Goal: Information Seeking & Learning: Compare options

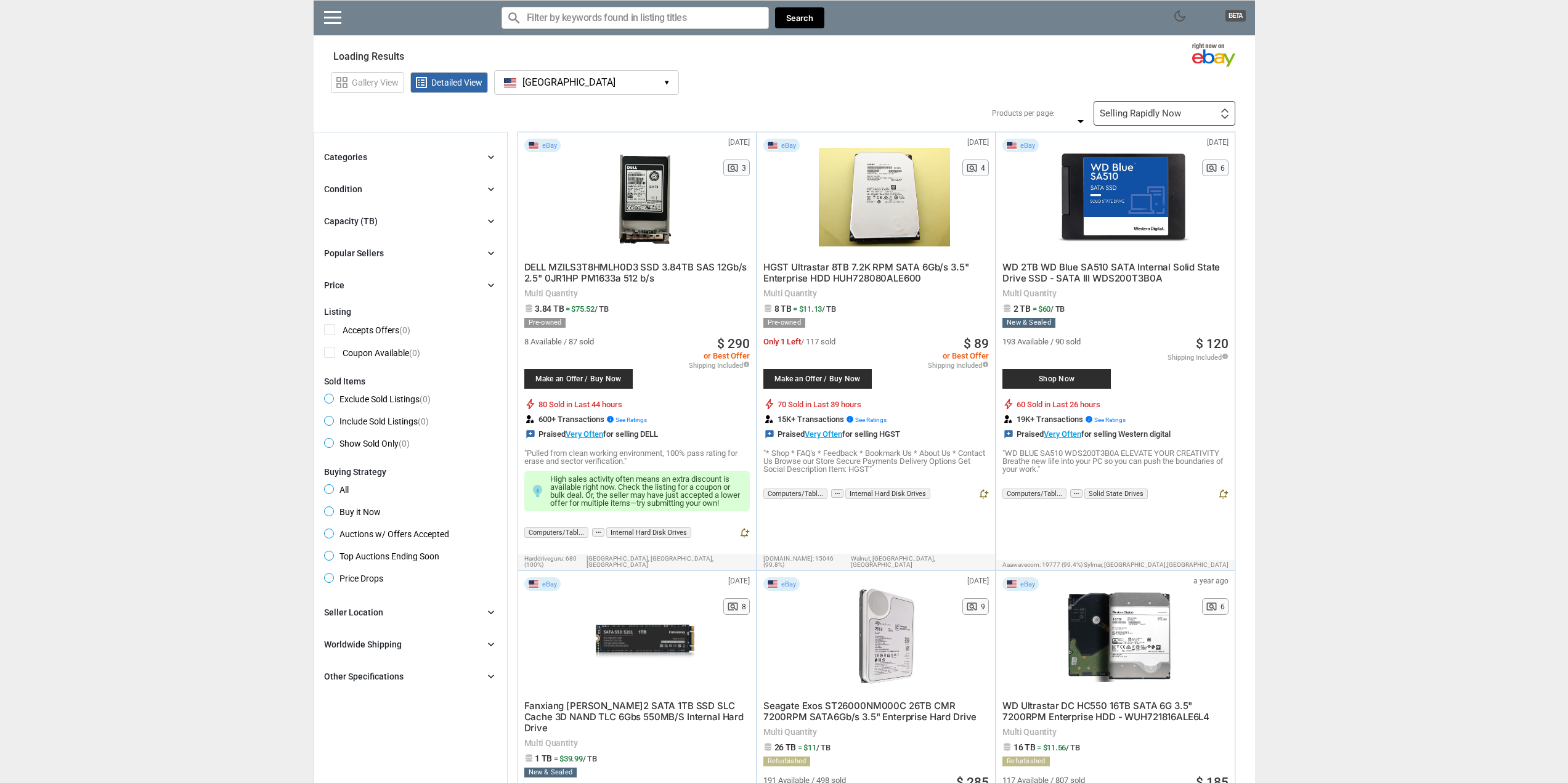
type input "*"
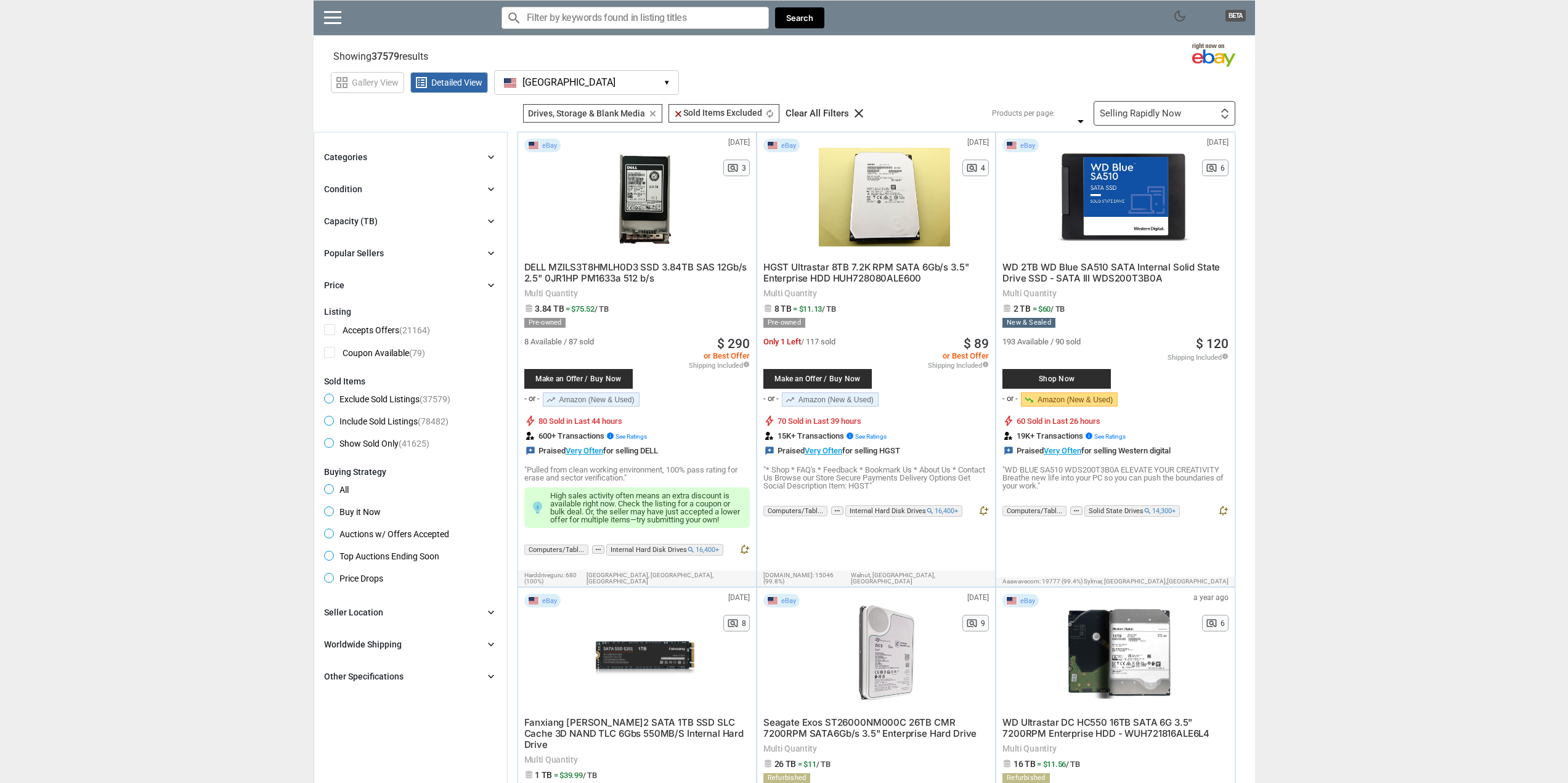
click at [410, 225] on div "Capacity (TB) chevron_right" at bounding box center [411, 221] width 173 height 15
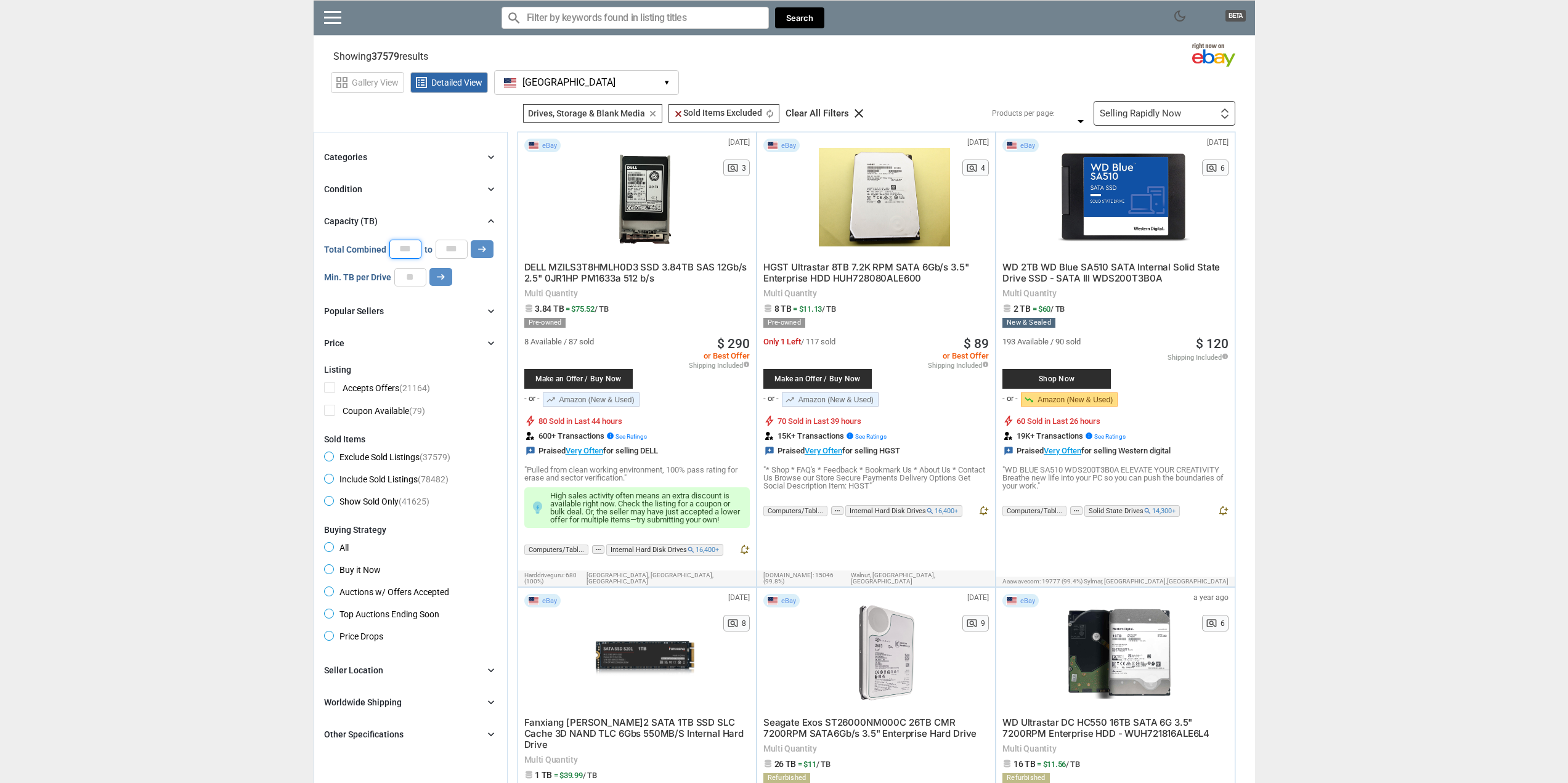
click at [407, 251] on input "*" at bounding box center [405, 248] width 33 height 19
type input "*"
drag, startPoint x: 460, startPoint y: 249, endPoint x: 425, endPoint y: 255, distance: 35.5
click at [435, 254] on input "*" at bounding box center [451, 248] width 33 height 19
type input "**"
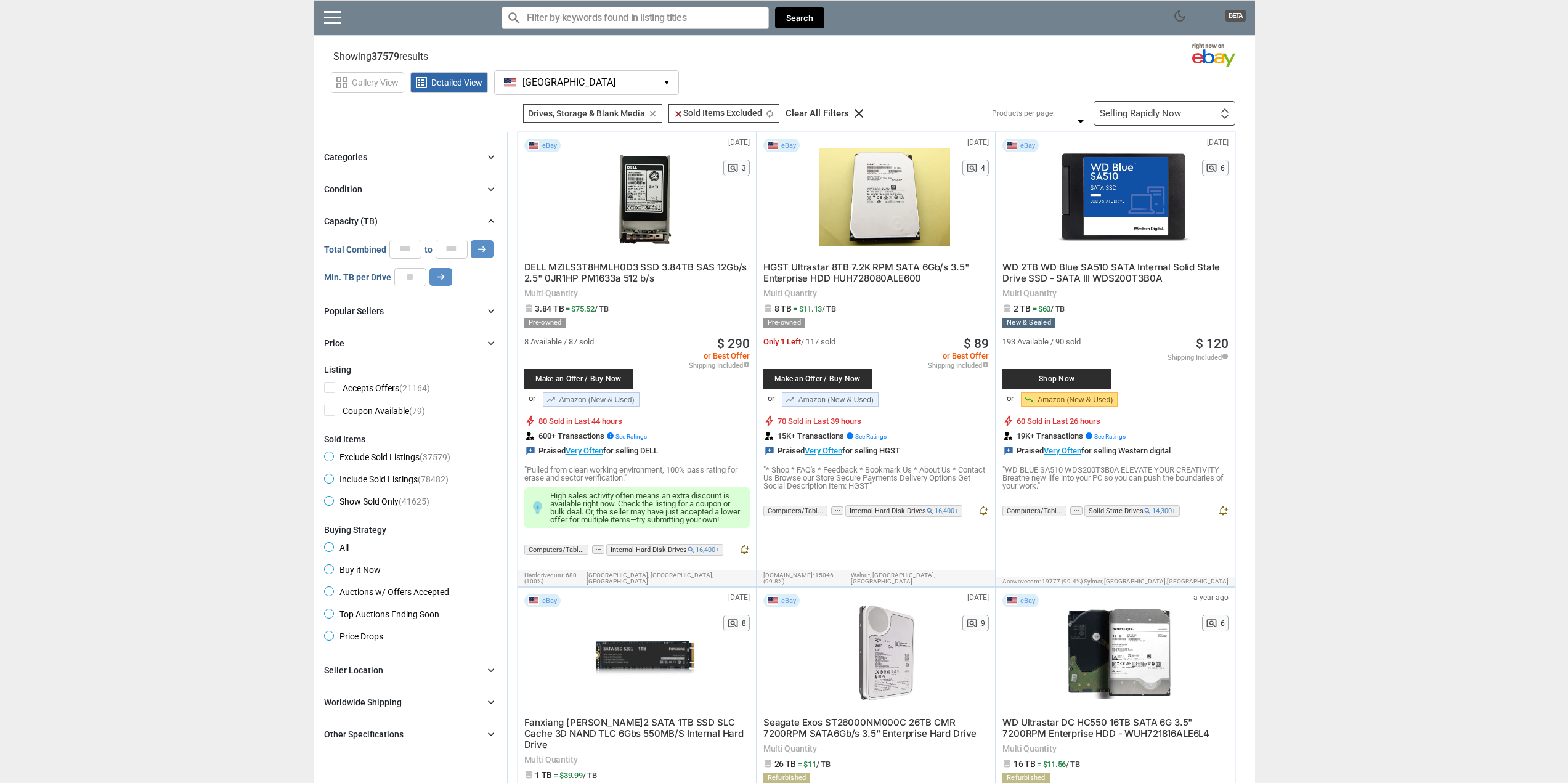
drag, startPoint x: 406, startPoint y: 249, endPoint x: 380, endPoint y: 248, distance: 26.0
click at [381, 248] on div "Total Combined * to ** arrow_right_alt" at bounding box center [409, 248] width 169 height 19
click at [418, 286] on input "number" at bounding box center [410, 277] width 33 height 19
type input "*"
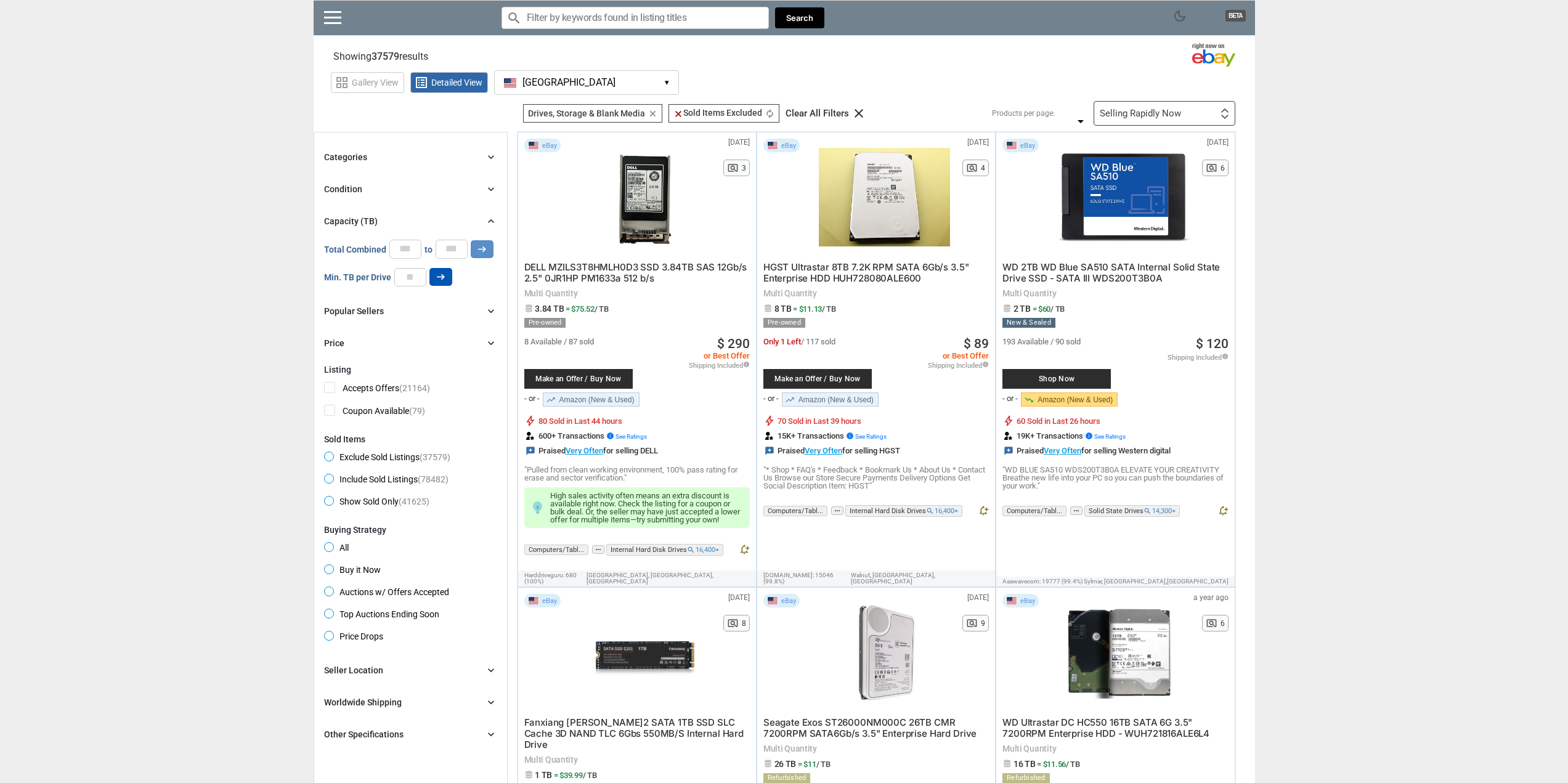
click at [446, 287] on div "Categories chevron_right search close Select All shown | Clear All shown Comput…" at bounding box center [411, 250] width 173 height 201
click at [439, 282] on icon "arrow_right_alt" at bounding box center [441, 277] width 12 height 12
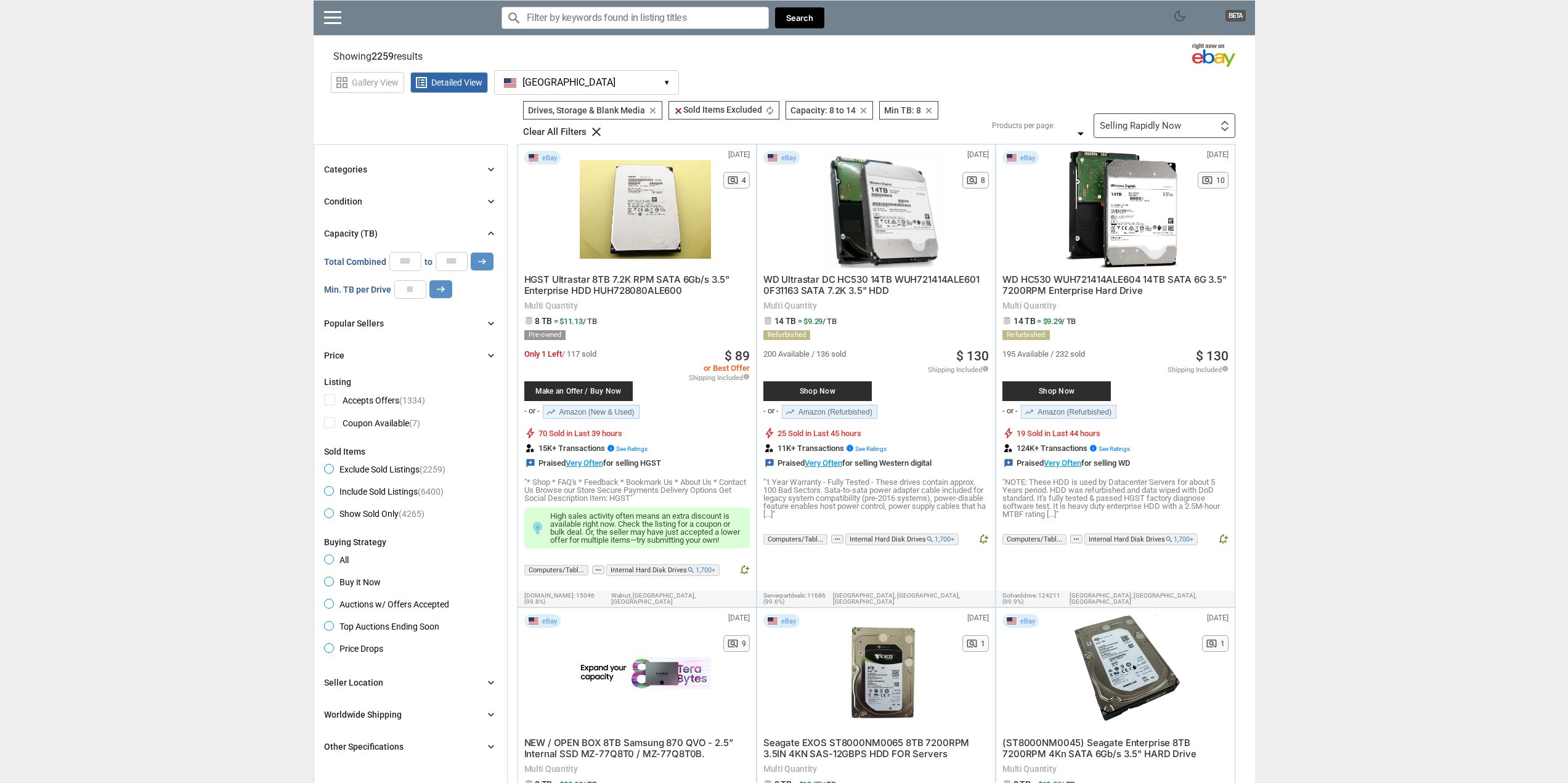
click at [367, 205] on div "Condition chevron_right" at bounding box center [411, 201] width 173 height 15
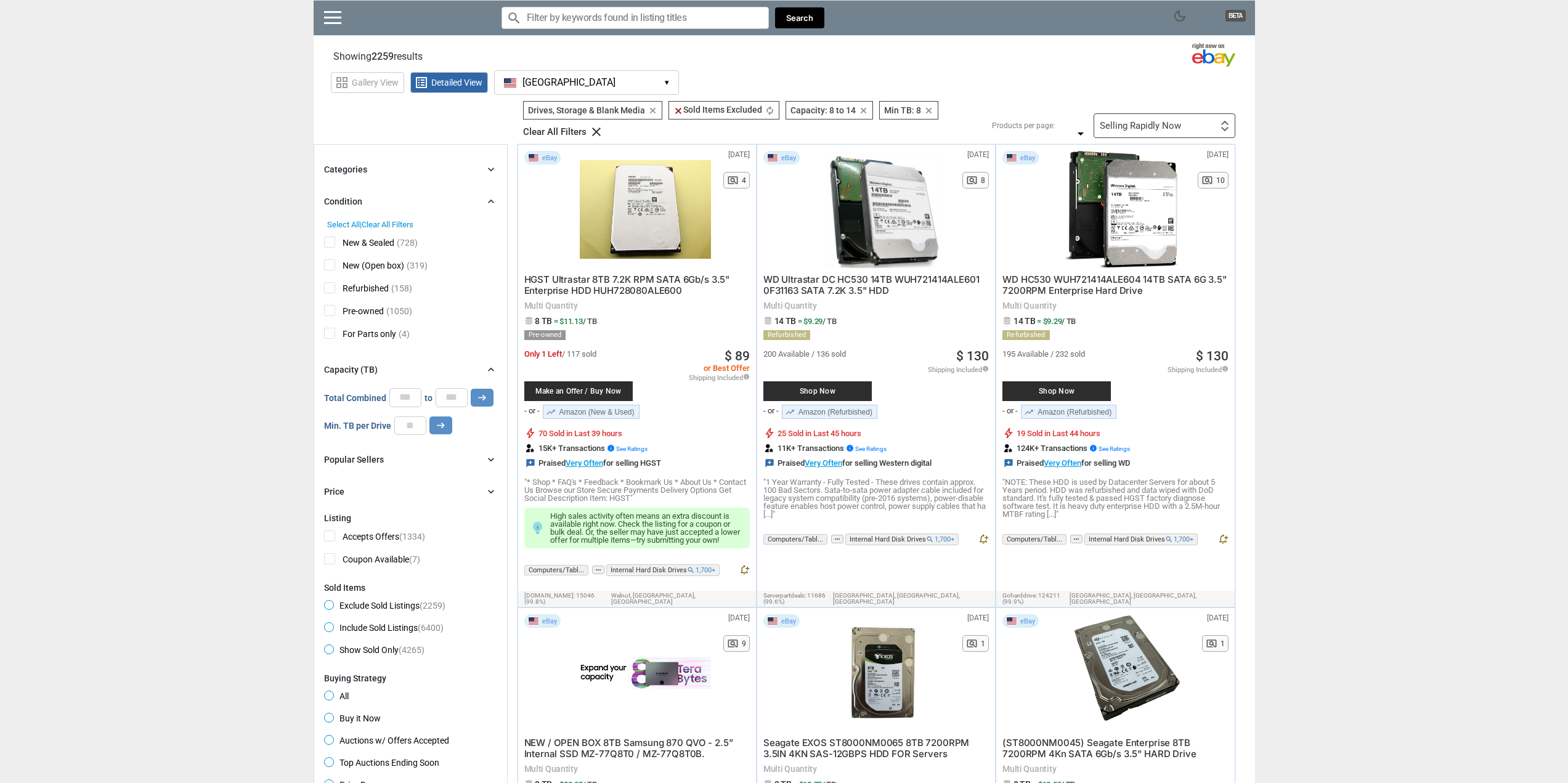
click at [386, 178] on div "Categories chevron_right search close Select All shown | Clear All shown Comput…" at bounding box center [411, 331] width 173 height 337
click at [386, 170] on div "Categories chevron_right" at bounding box center [411, 169] width 173 height 15
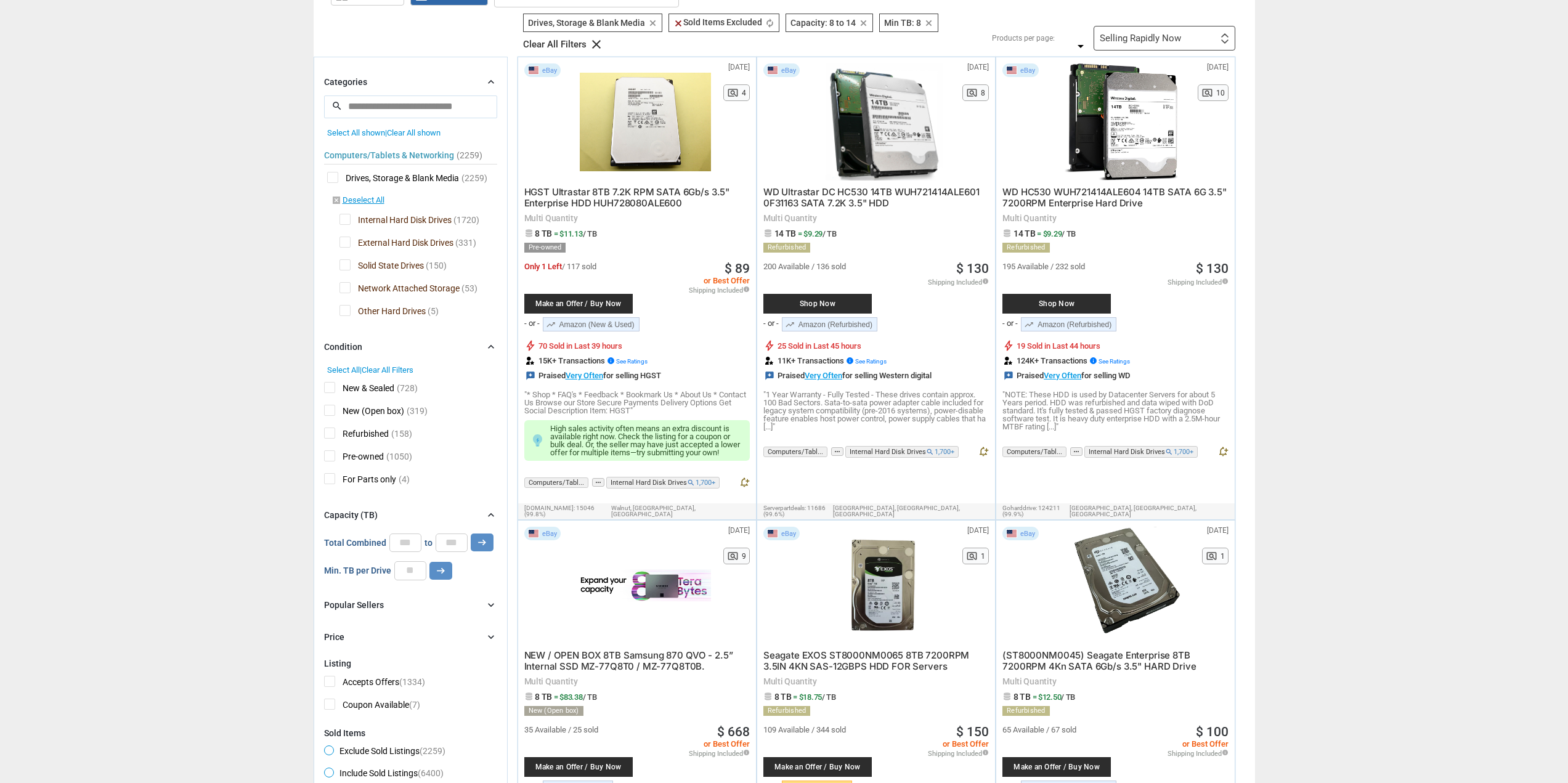
scroll to position [308, 0]
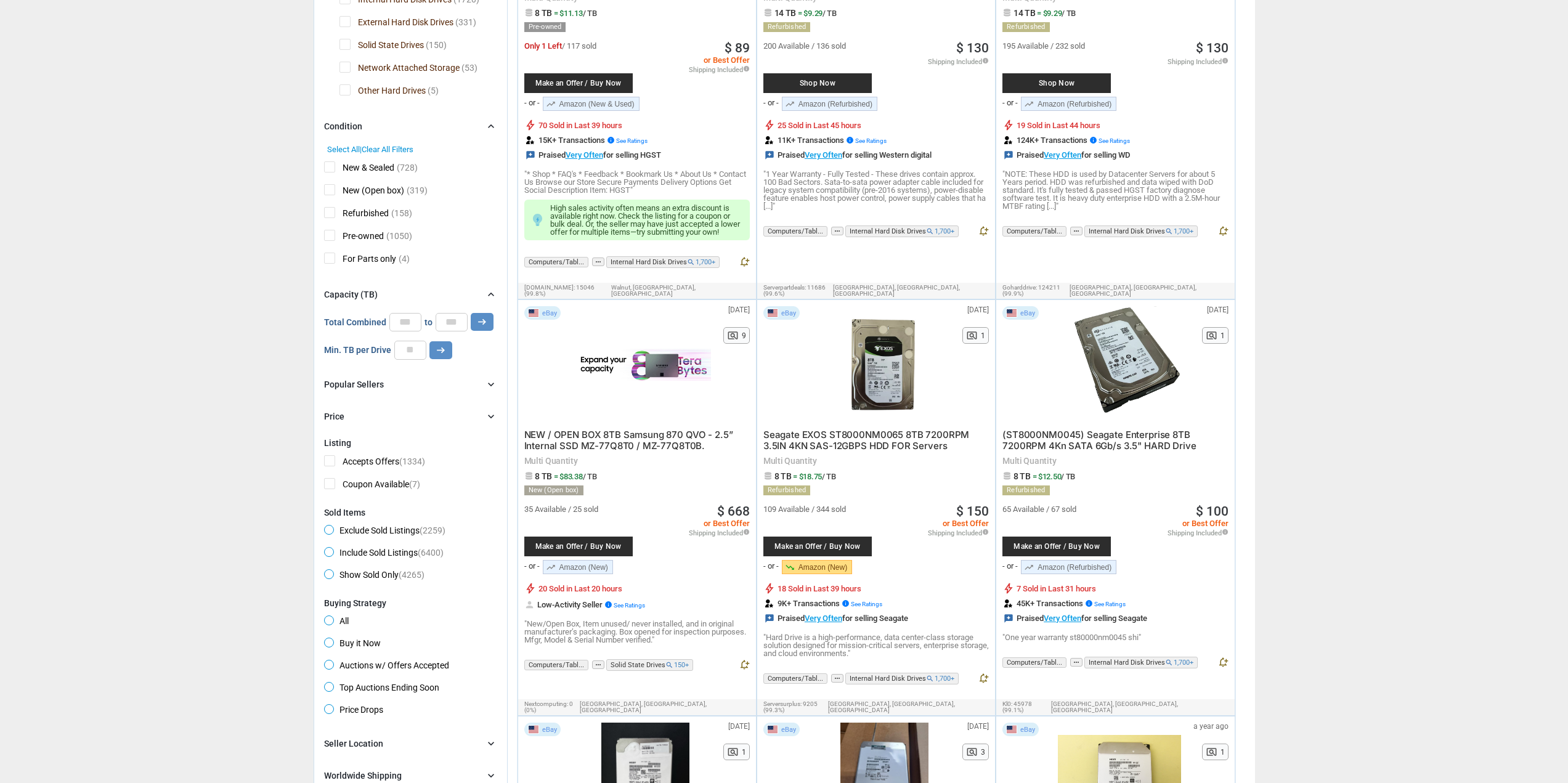
click at [330, 172] on span "New & Sealed" at bounding box center [359, 169] width 70 height 16
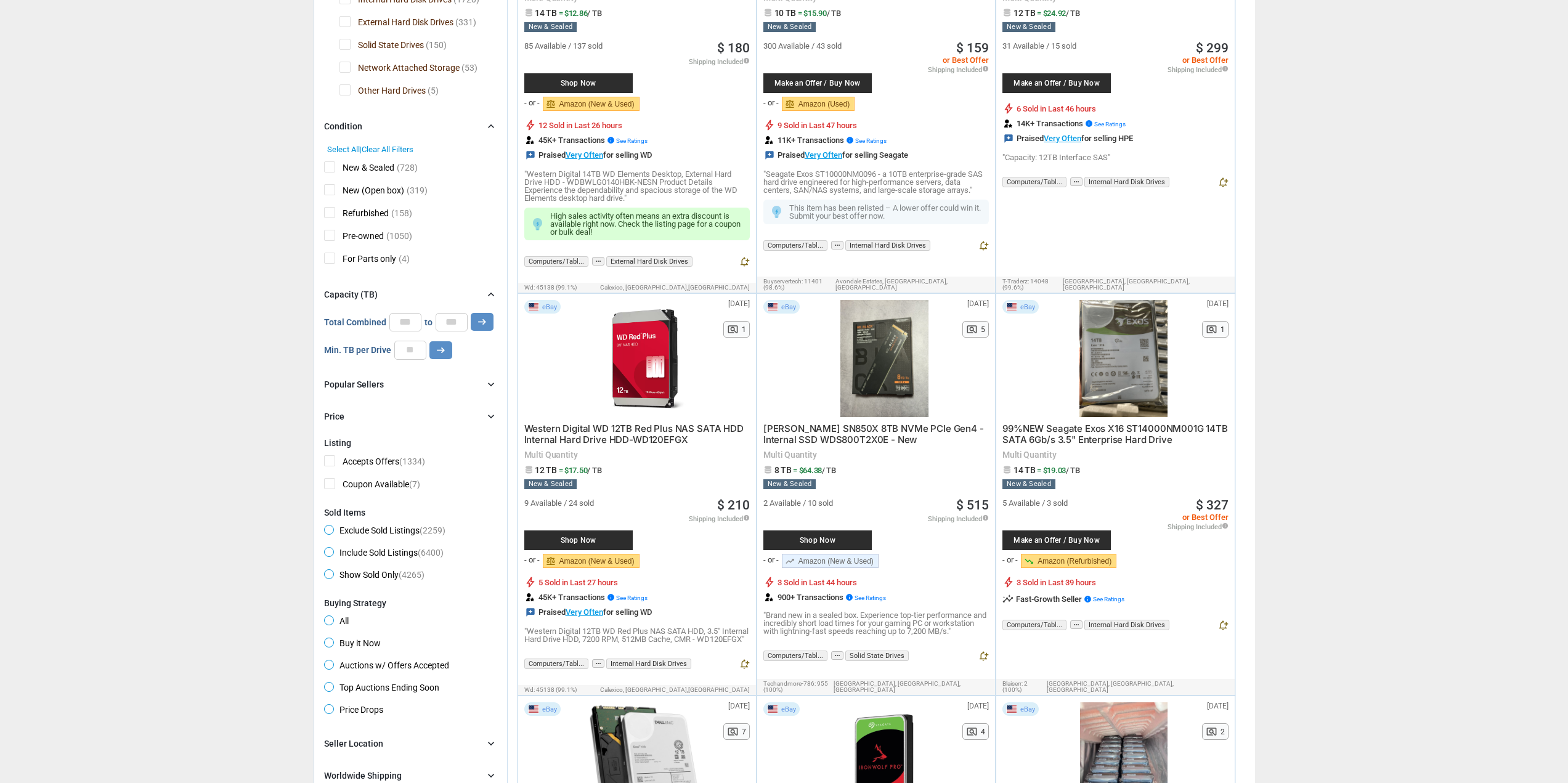
click at [331, 189] on span "New (Open box)" at bounding box center [363, 192] width 80 height 16
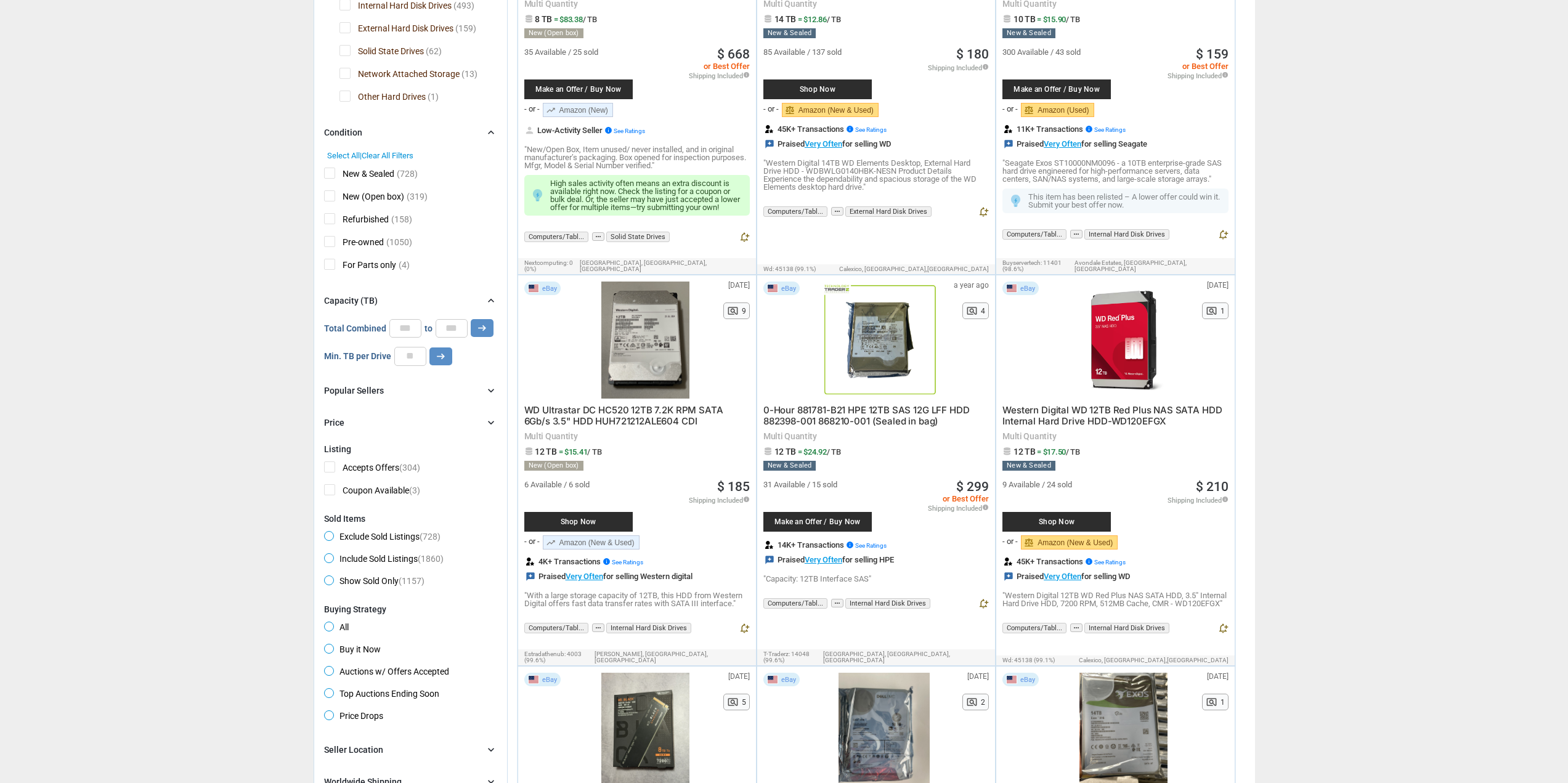
click at [328, 213] on span "Refurbished" at bounding box center [357, 221] width 65 height 16
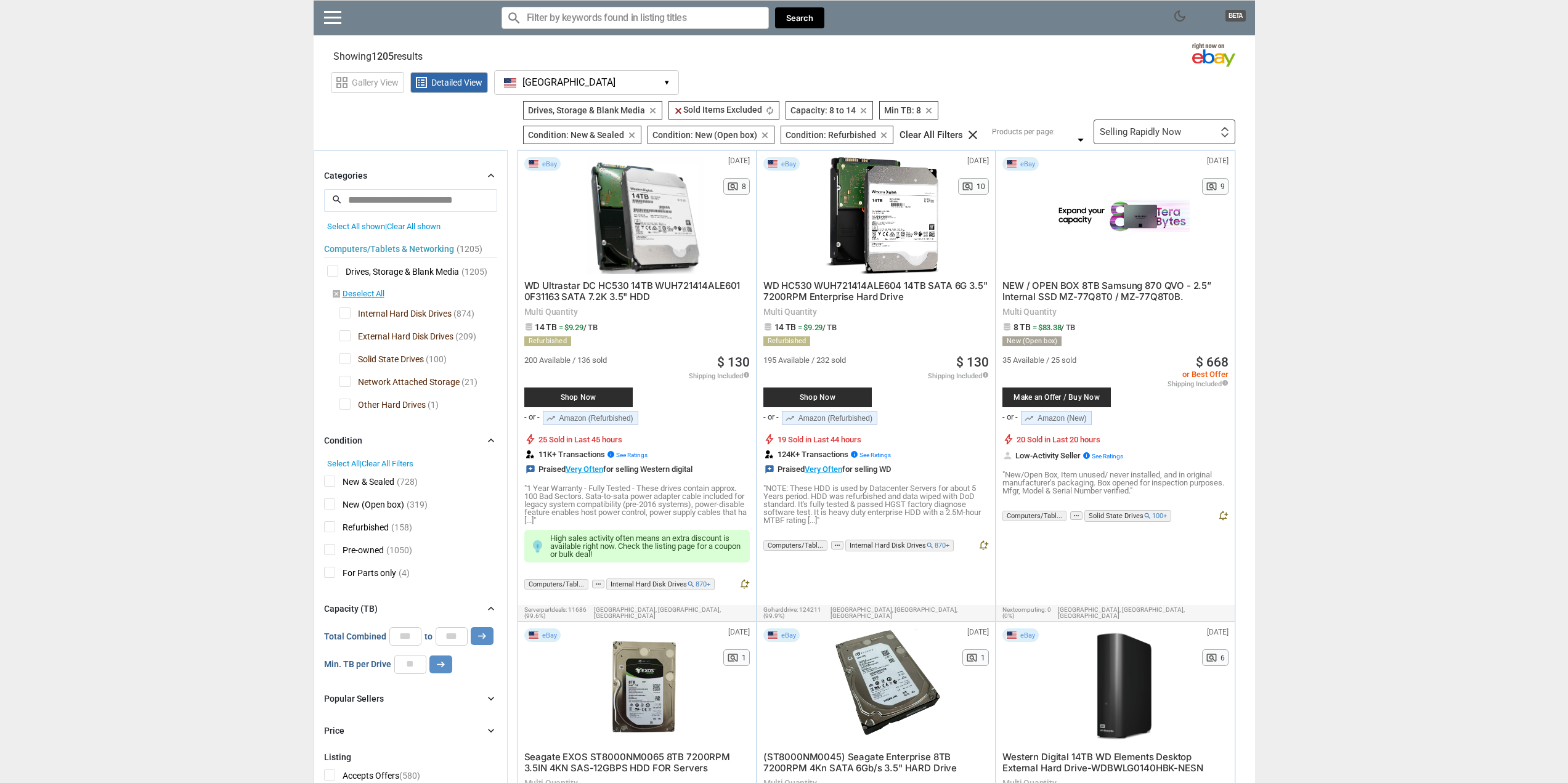
click at [595, 77] on button "[GEOGRAPHIC_DATA] [GEOGRAPHIC_DATA] ▾" at bounding box center [587, 82] width 185 height 25
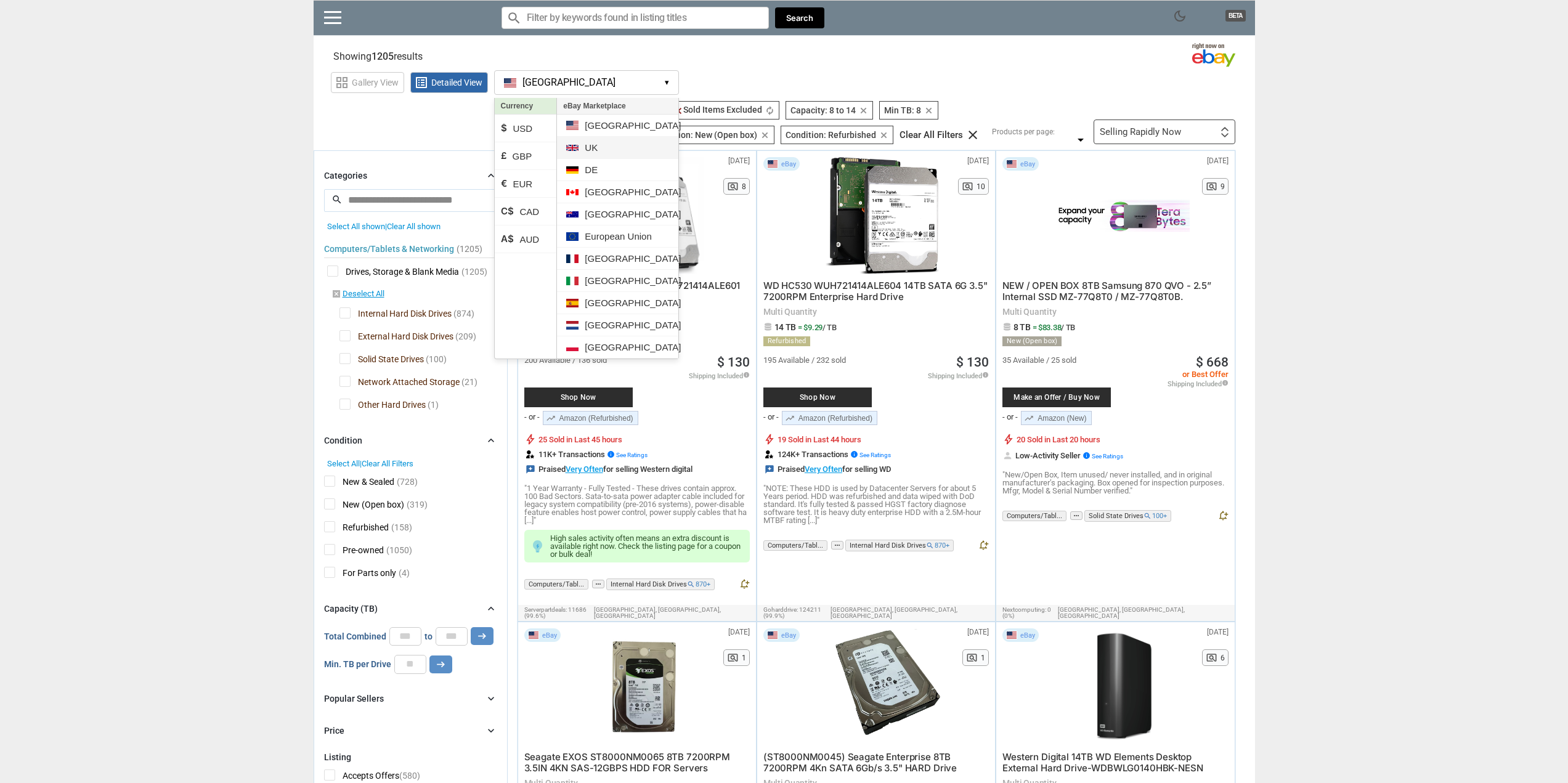
click at [590, 151] on li "UK" at bounding box center [617, 148] width 121 height 23
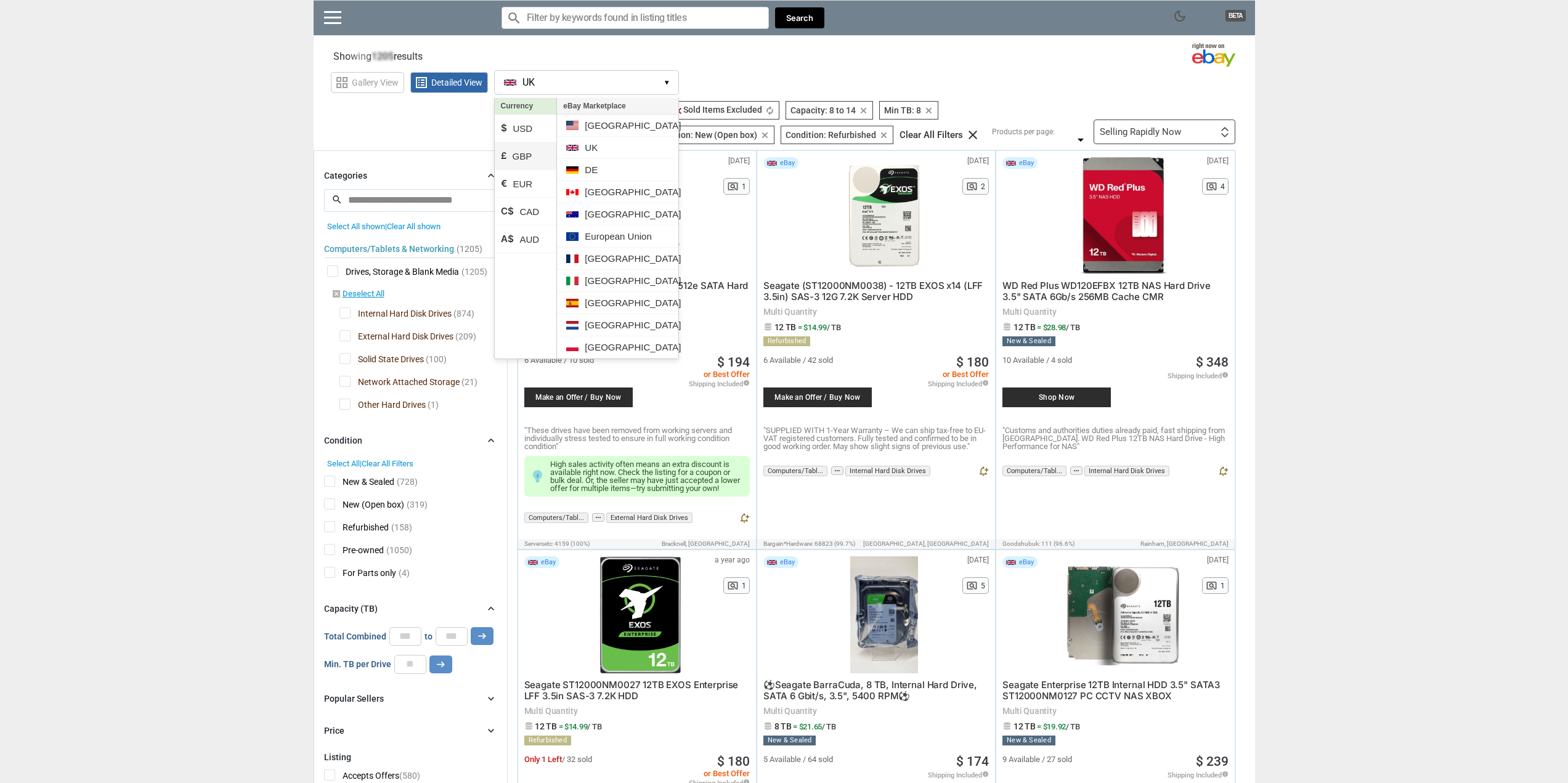
click at [538, 154] on li "£ GBP" at bounding box center [525, 156] width 62 height 28
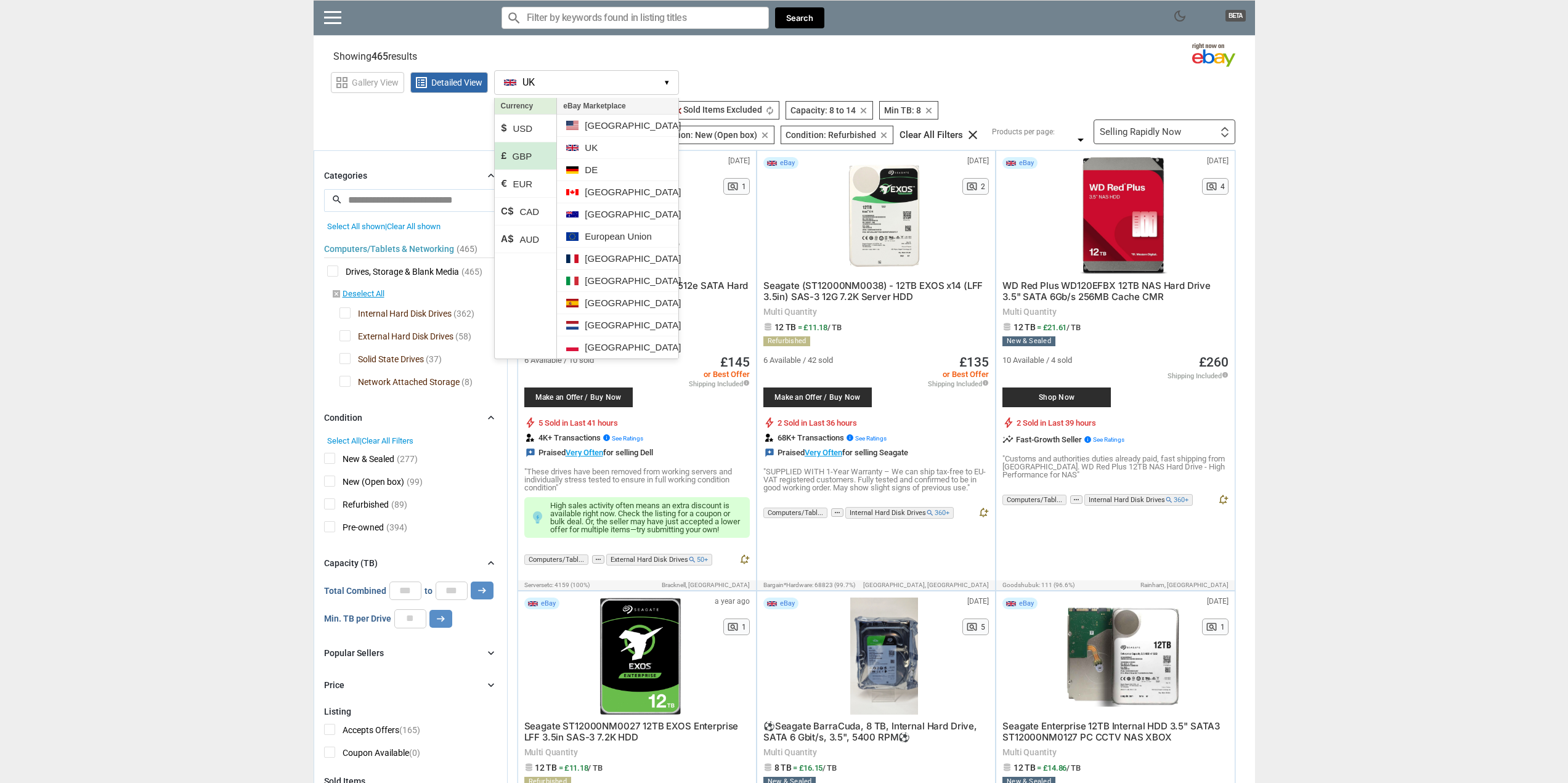
click at [332, 128] on section "See all types of deals we can find for you! All Listings All Deal Potentials AI…" at bounding box center [784, 123] width 942 height 43
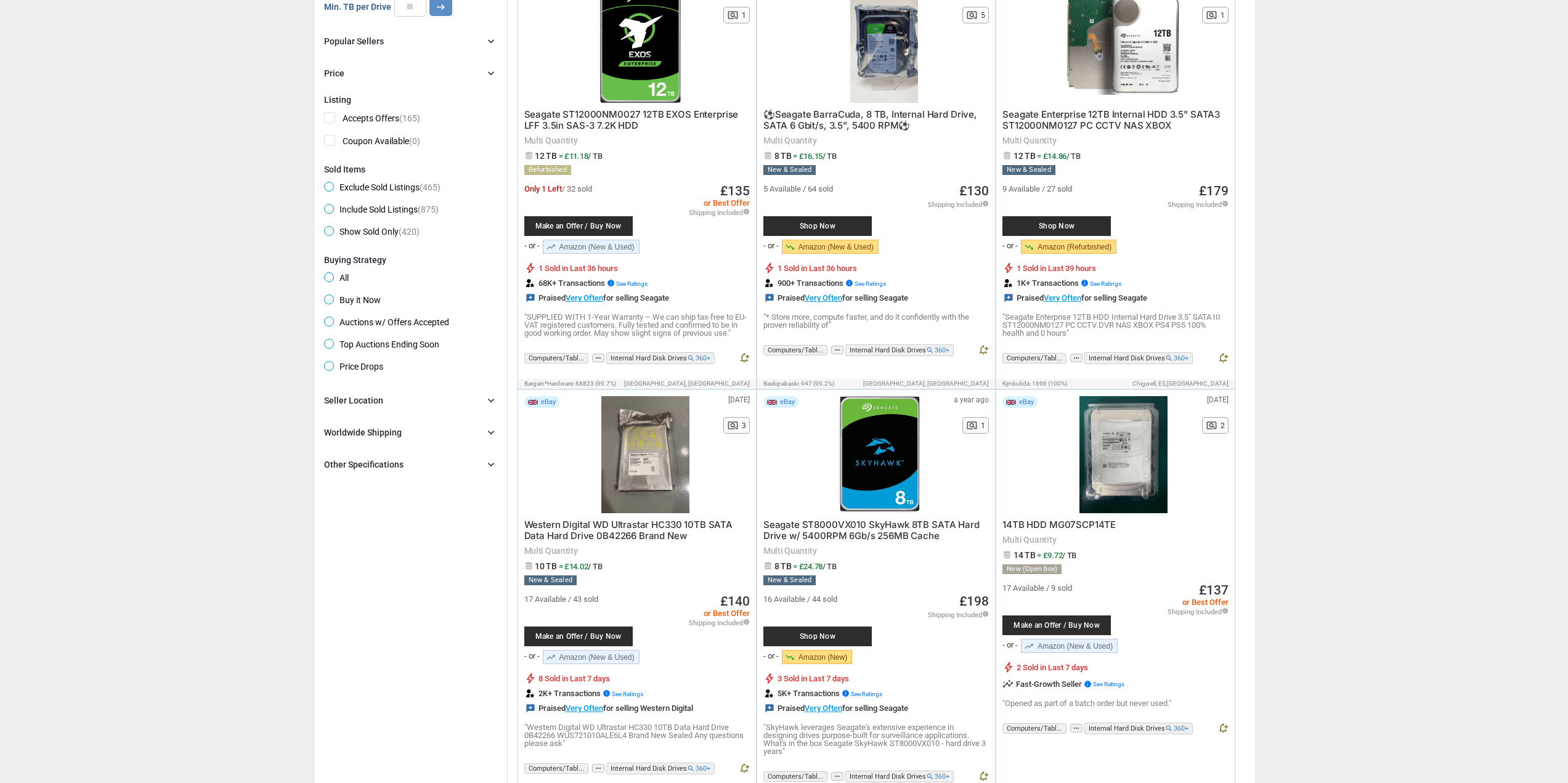
scroll to position [616, 0]
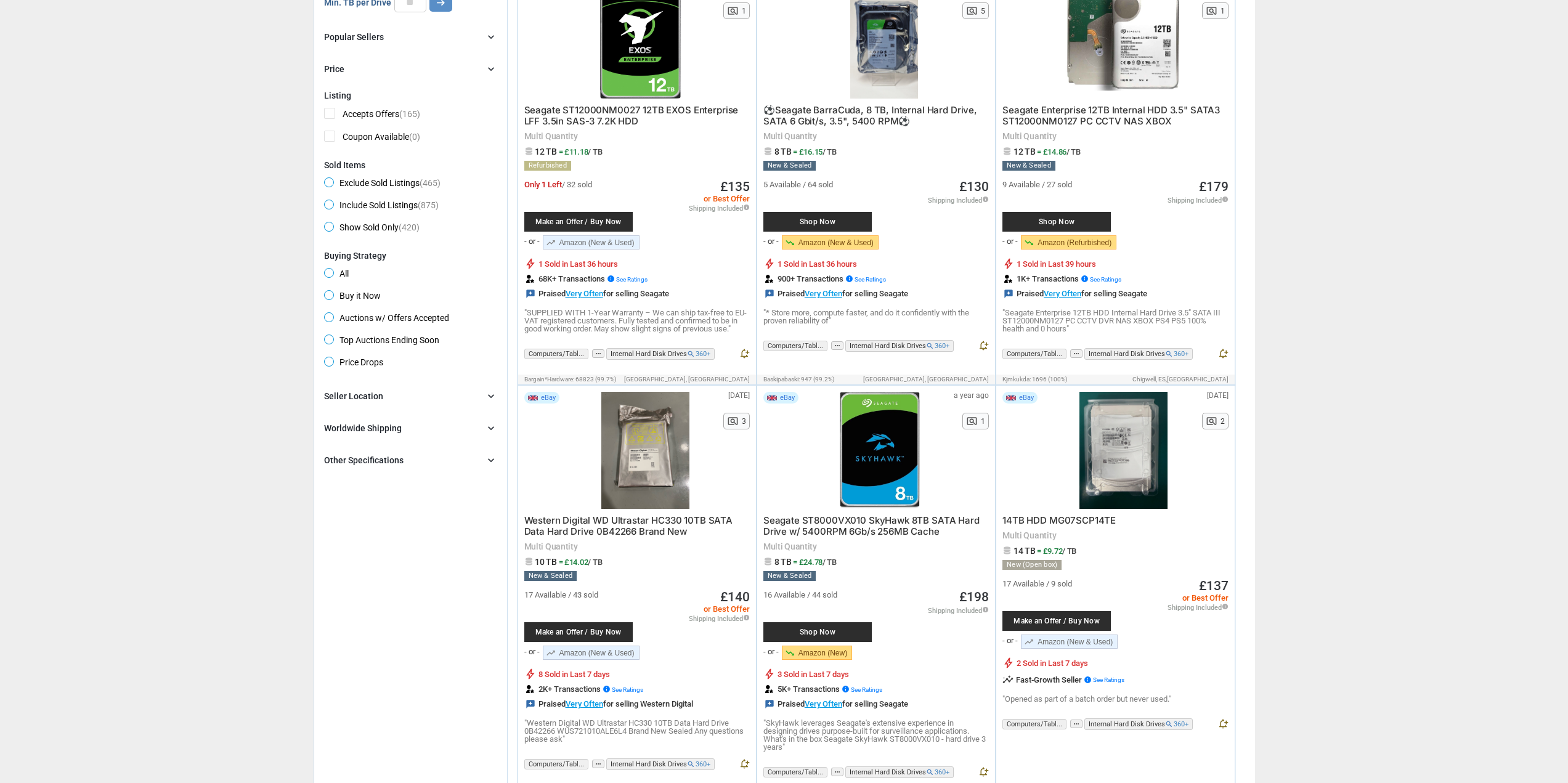
click at [402, 402] on div "Seller Location chevron_right" at bounding box center [411, 396] width 173 height 15
click at [412, 484] on div "Brand chevron_right search Select All | Clear All Filters Model chevron_right s…" at bounding box center [411, 451] width 173 height 124
click at [409, 480] on div "Worldwide Shipping chevron_right" at bounding box center [411, 473] width 173 height 15
click at [414, 536] on div "Other Specifications chevron_right" at bounding box center [411, 531] width 173 height 15
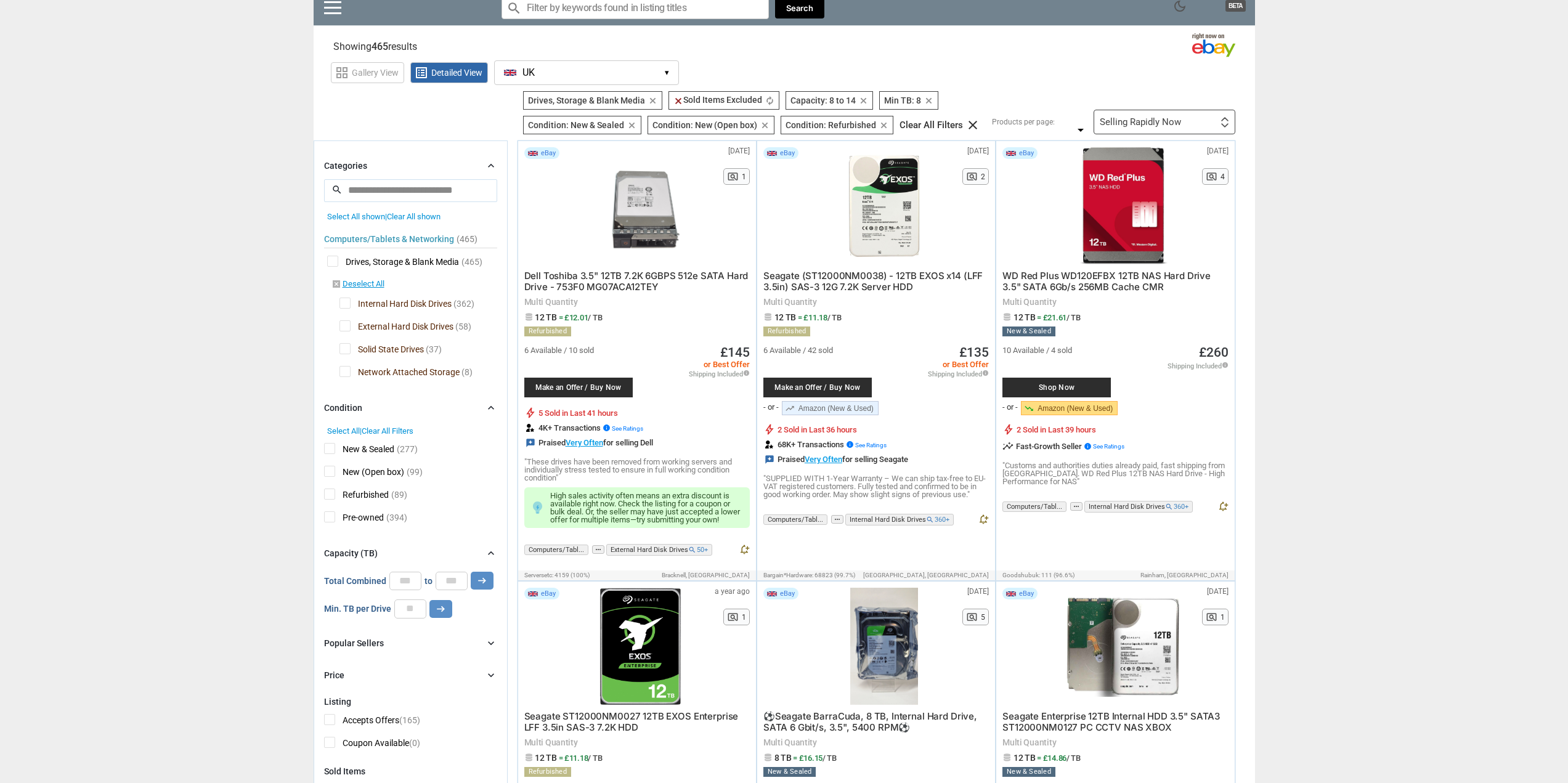
scroll to position [0, 0]
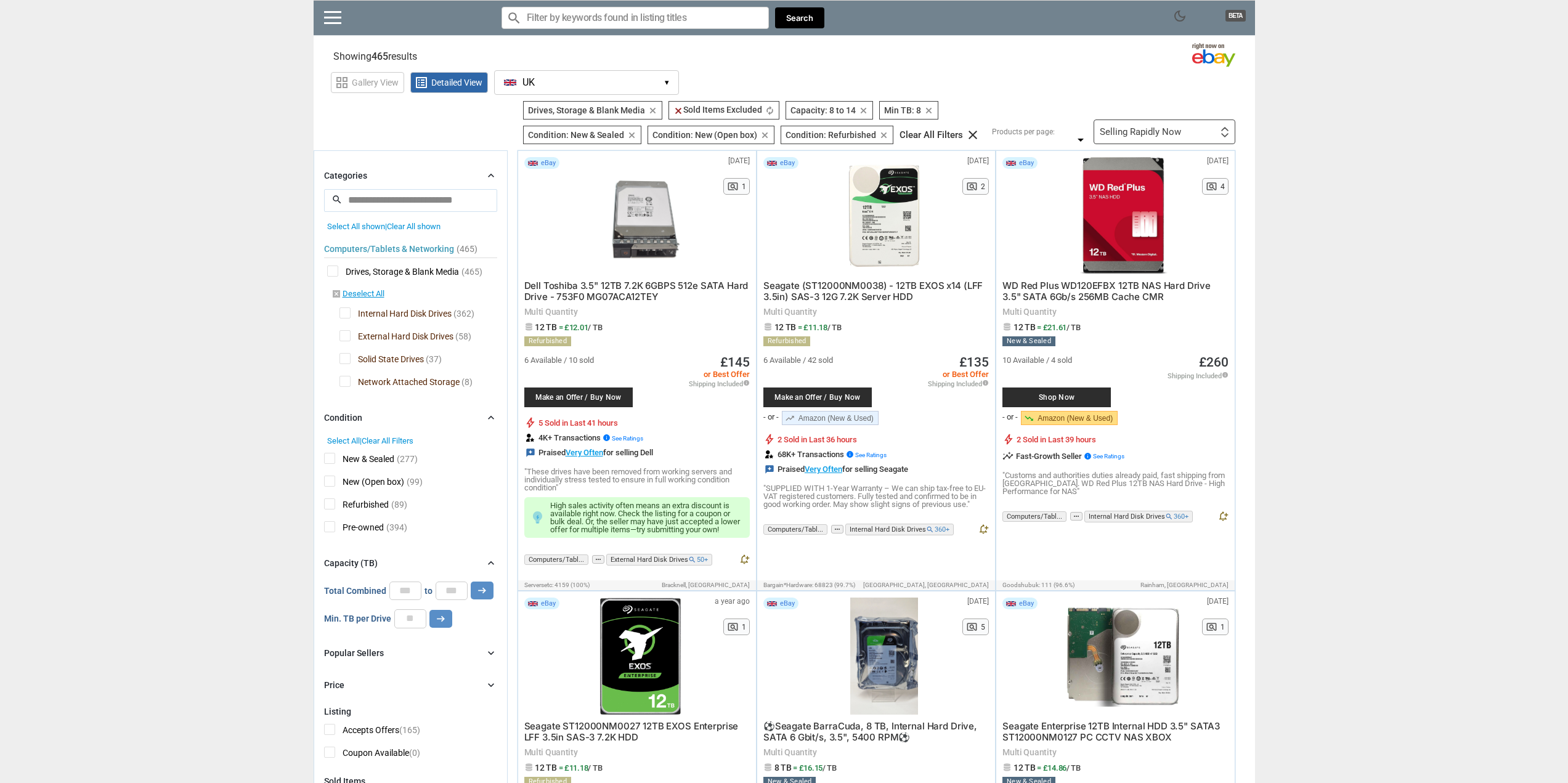
click at [460, 205] on input "search" at bounding box center [411, 200] width 173 height 23
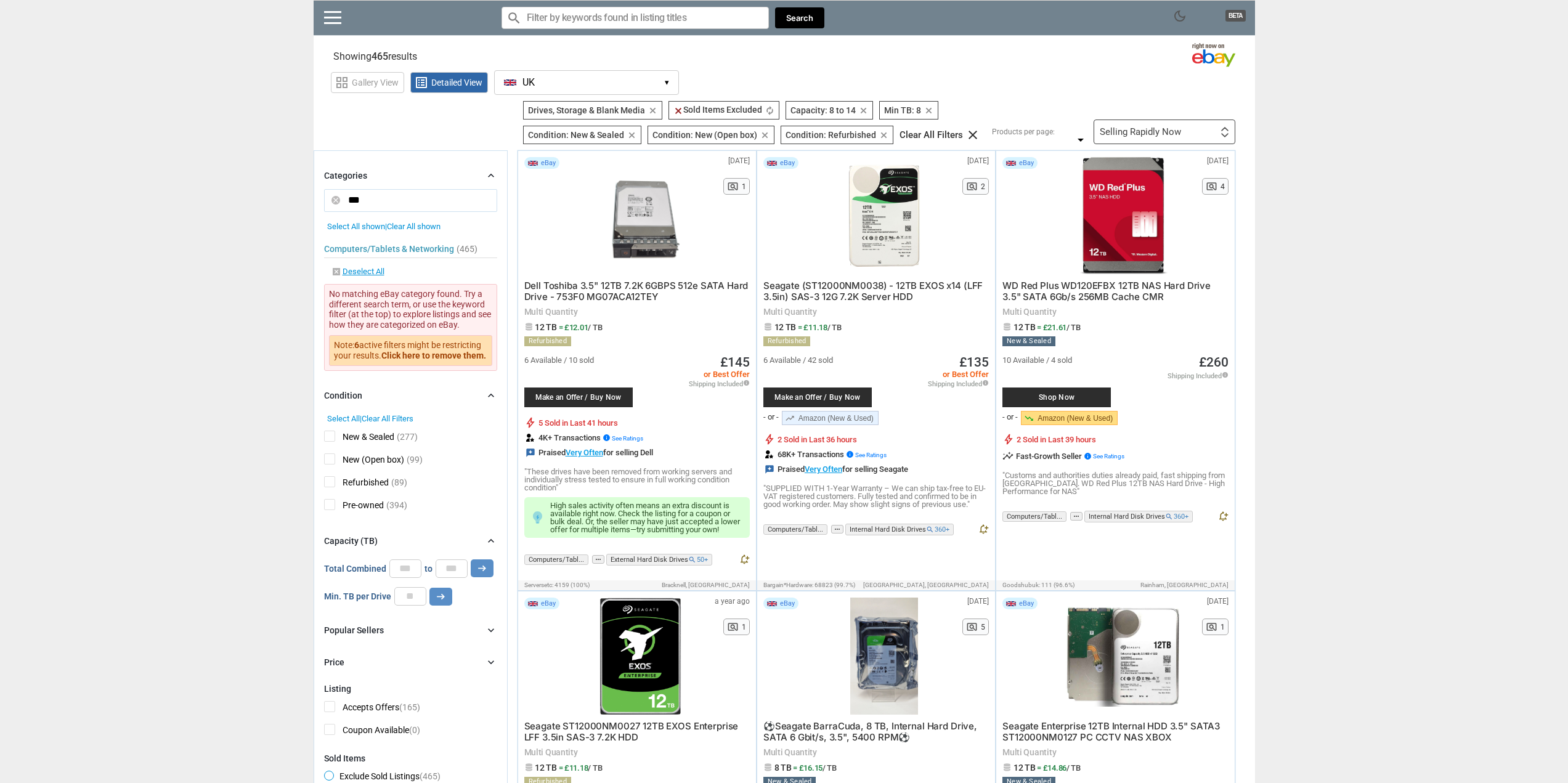
type input "***"
click at [1125, 142] on div "Selling Rapidly Now First or Last Chance to Buy Recently Listed Selling Rapidly…" at bounding box center [1164, 131] width 142 height 25
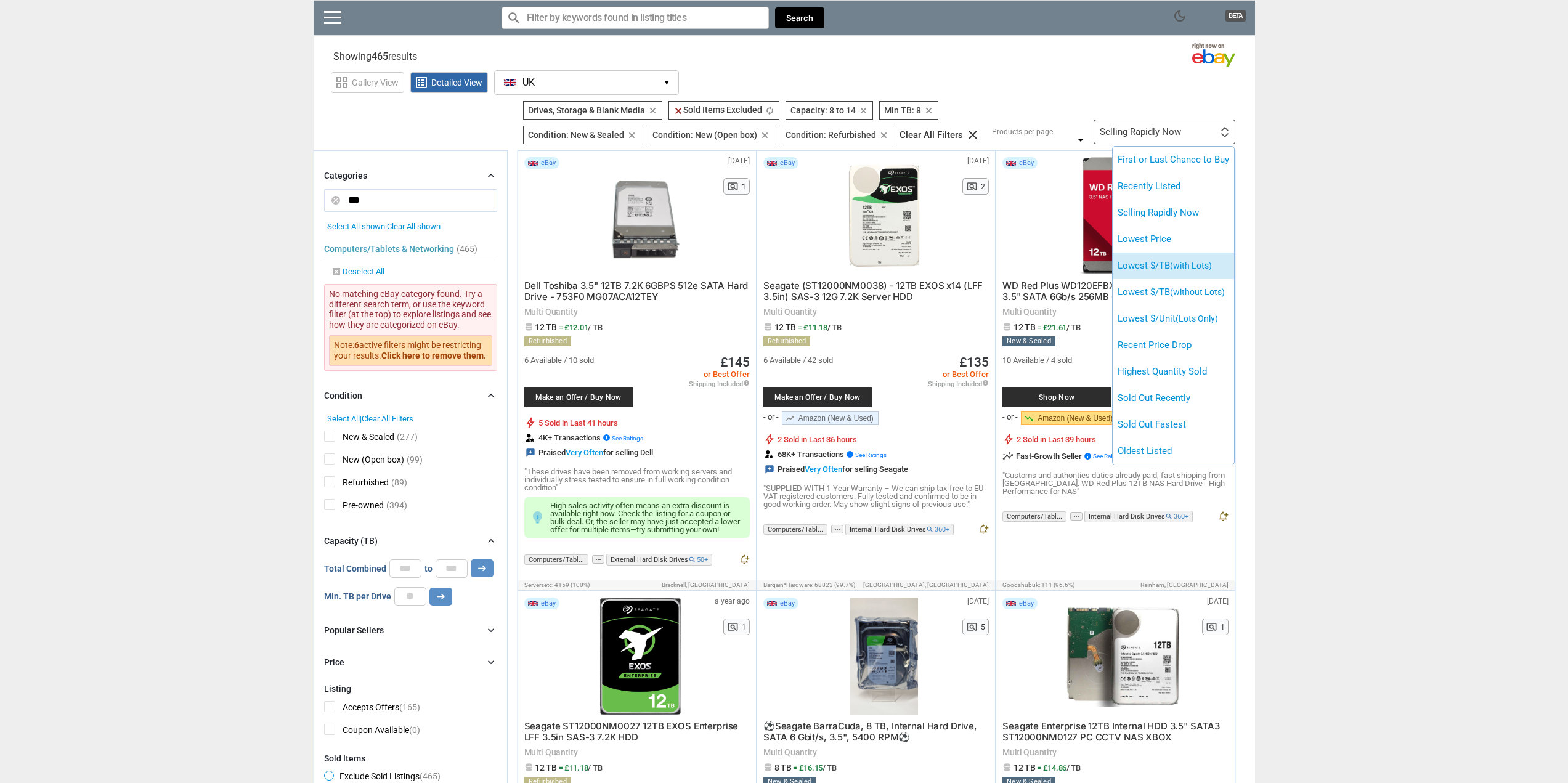
click at [1143, 259] on li "Lowest $/TB (with Lots)" at bounding box center [1173, 265] width 121 height 27
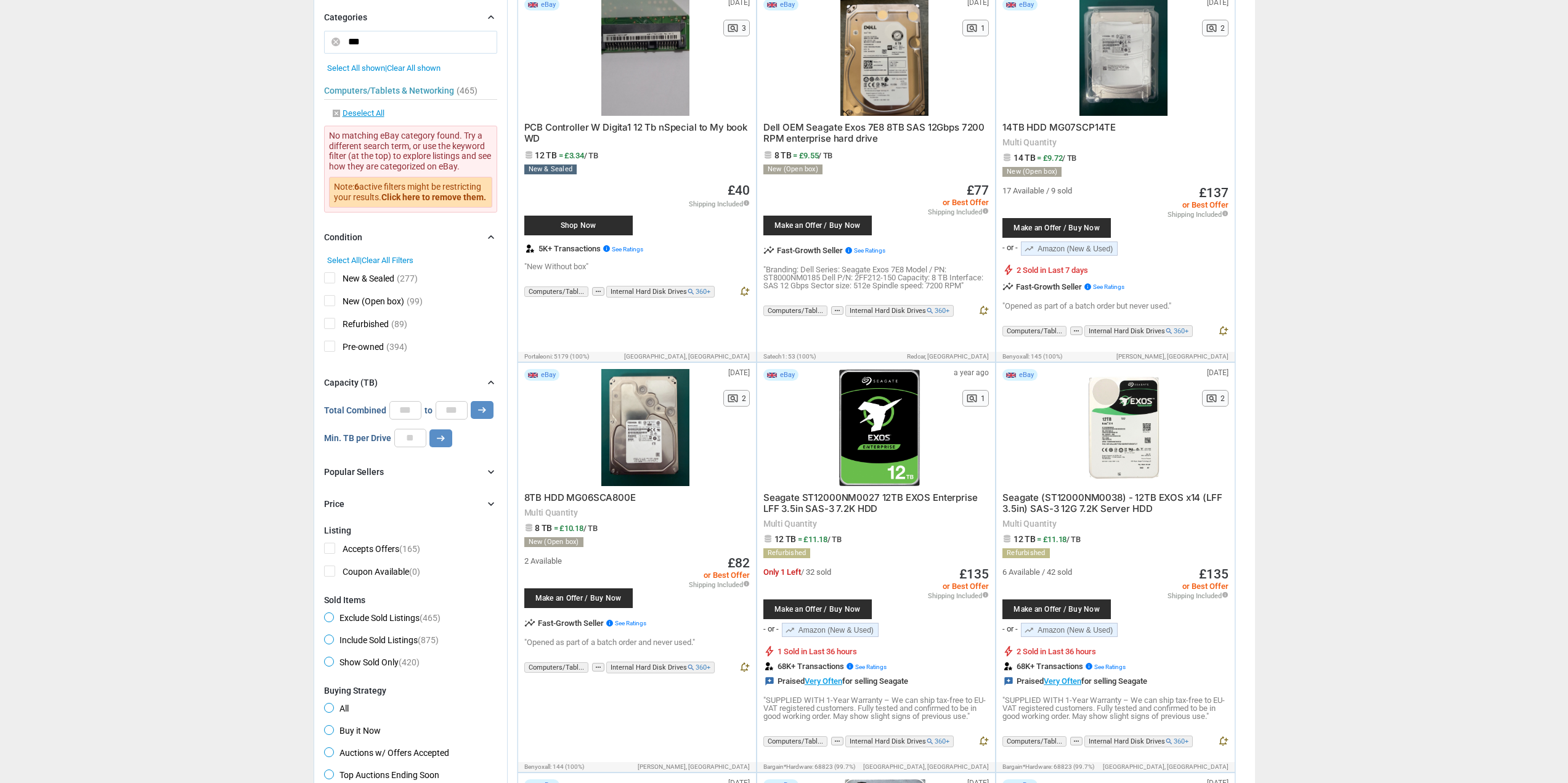
scroll to position [102, 0]
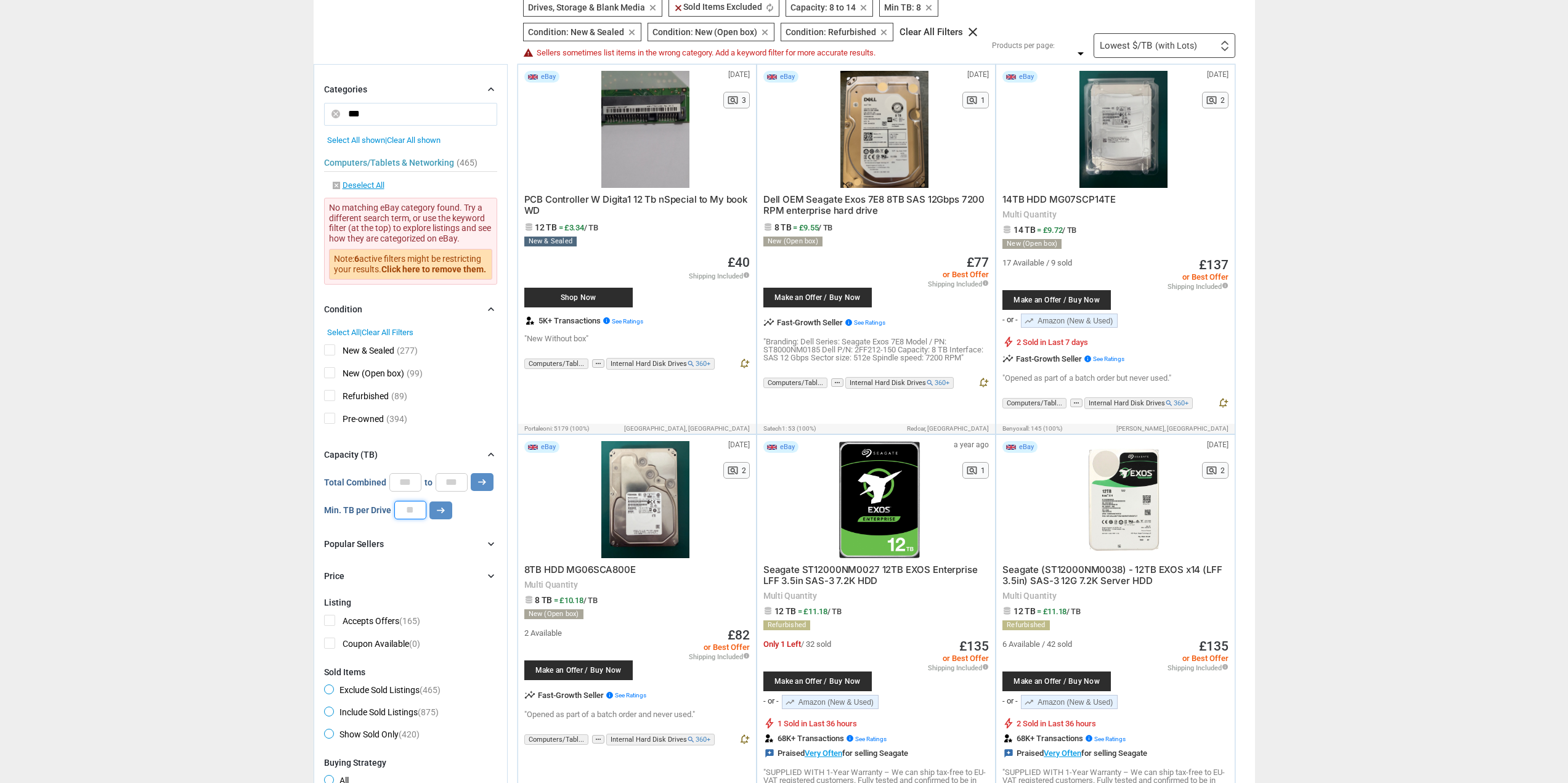
click at [414, 512] on input "*" at bounding box center [410, 510] width 33 height 19
type input "**"
click at [471, 473] on button "arrow_right_alt" at bounding box center [482, 482] width 23 height 18
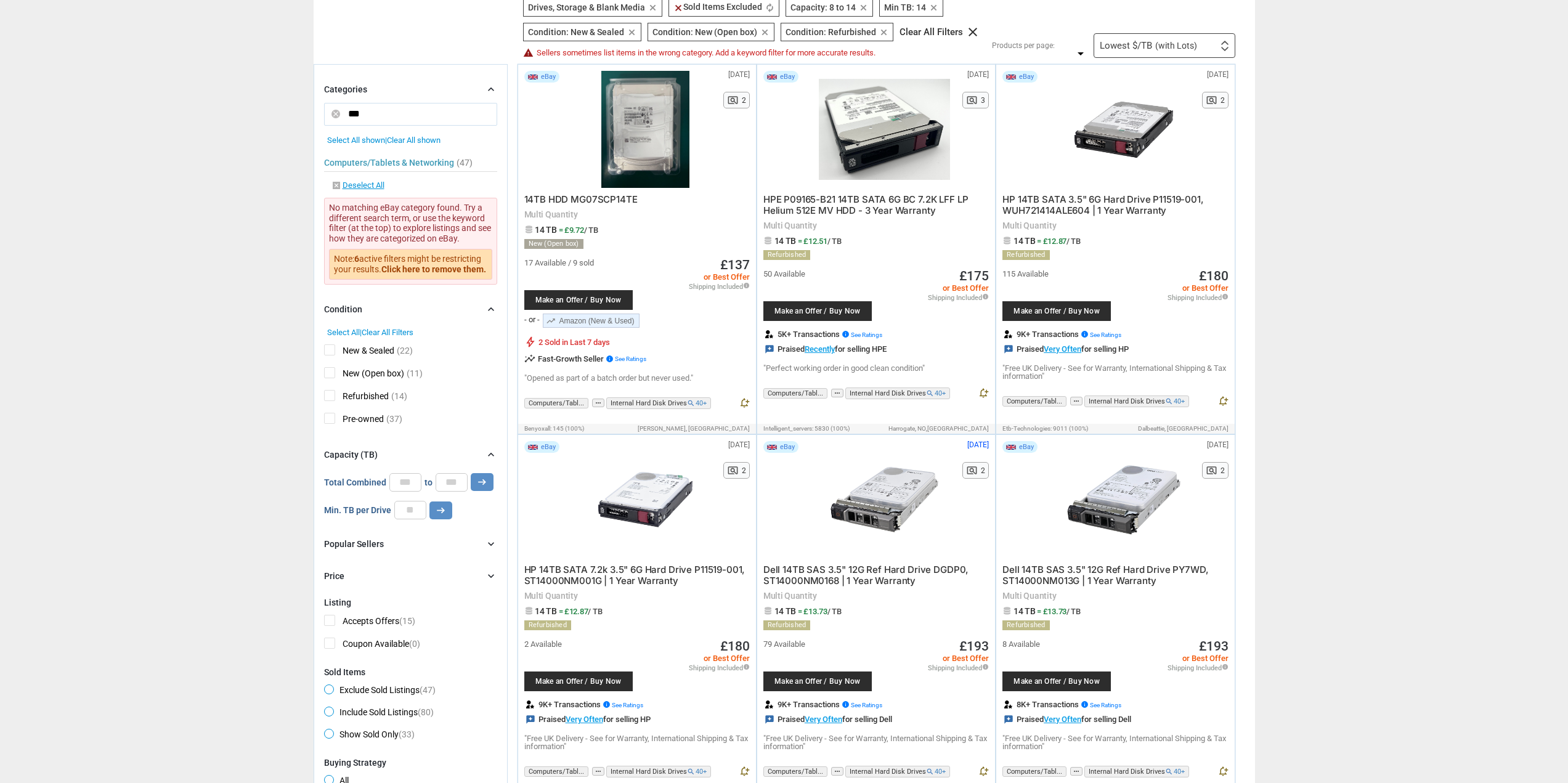
click at [607, 202] on span "14TB HDD MG07SCP14TE" at bounding box center [580, 199] width 113 height 12
click at [625, 320] on link "trending_up Amazon (New & Used)" at bounding box center [591, 320] width 97 height 14
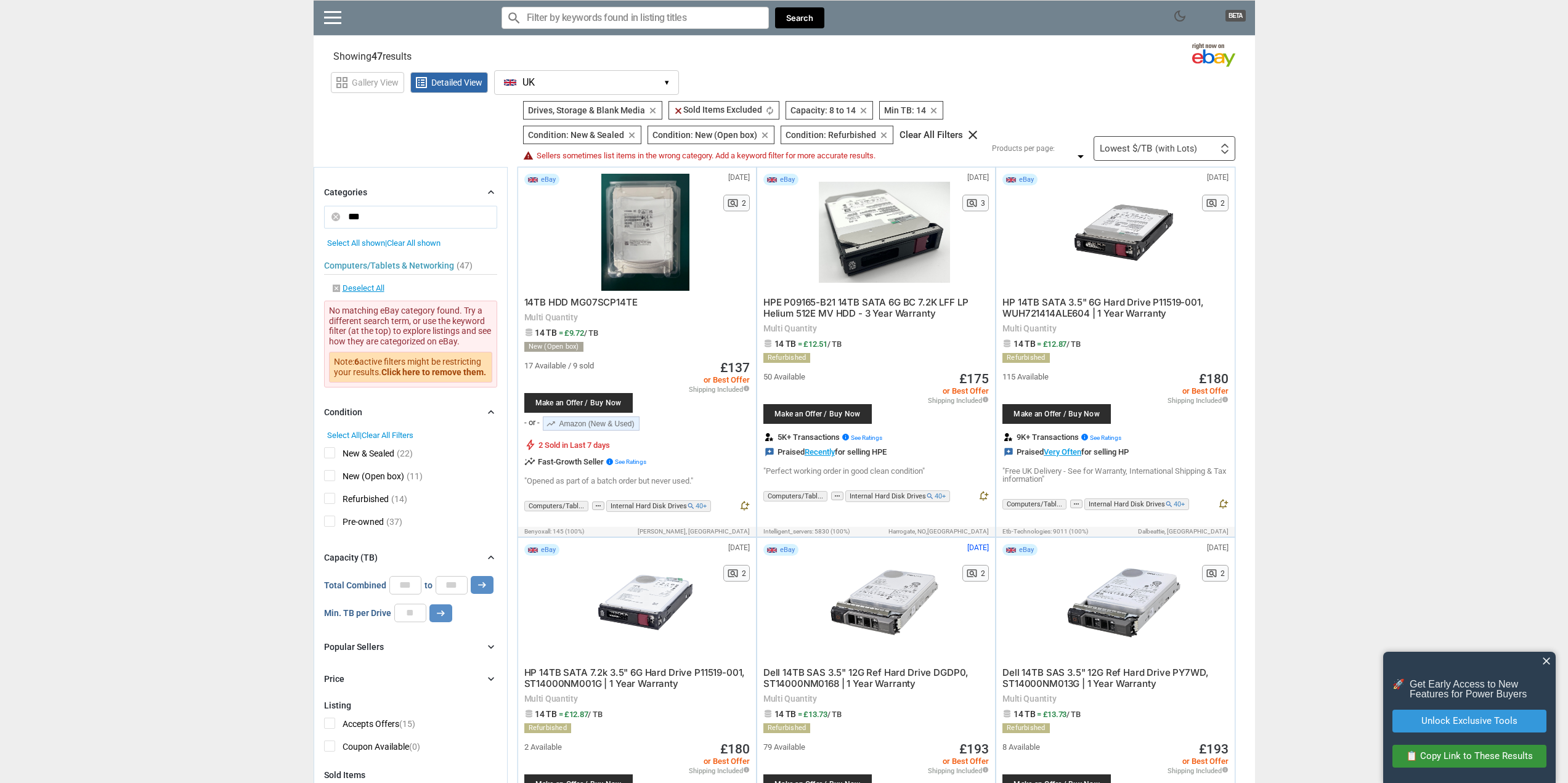
click at [595, 305] on span "14TB HDD MG07SCP14TE" at bounding box center [580, 302] width 113 height 12
